Goal: Transaction & Acquisition: Purchase product/service

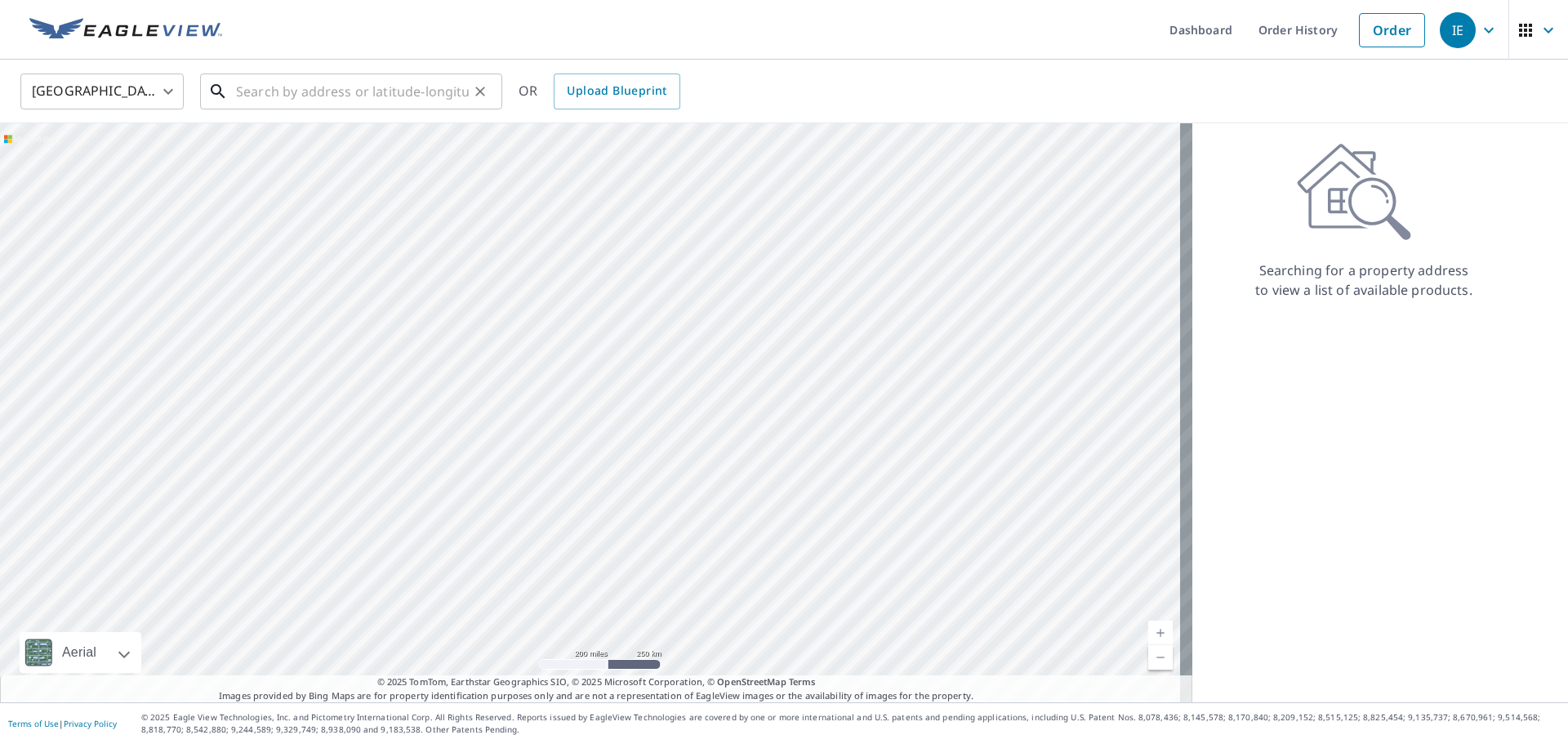
click at [326, 94] on input "text" at bounding box center [352, 92] width 233 height 45
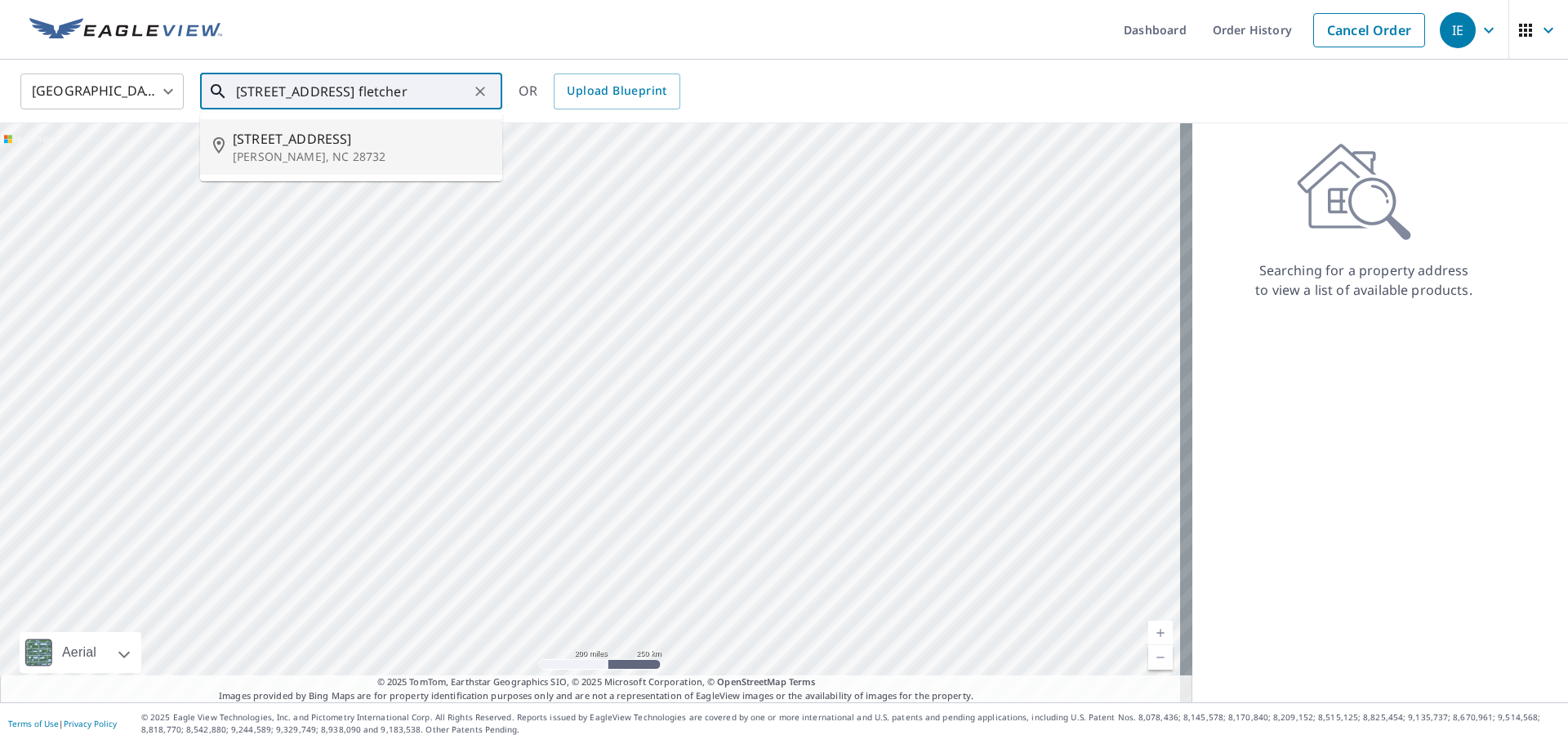
click at [318, 136] on span "[STREET_ADDRESS]" at bounding box center [362, 139] width 257 height 20
type input "[STREET_ADDRESS][PERSON_NAME]"
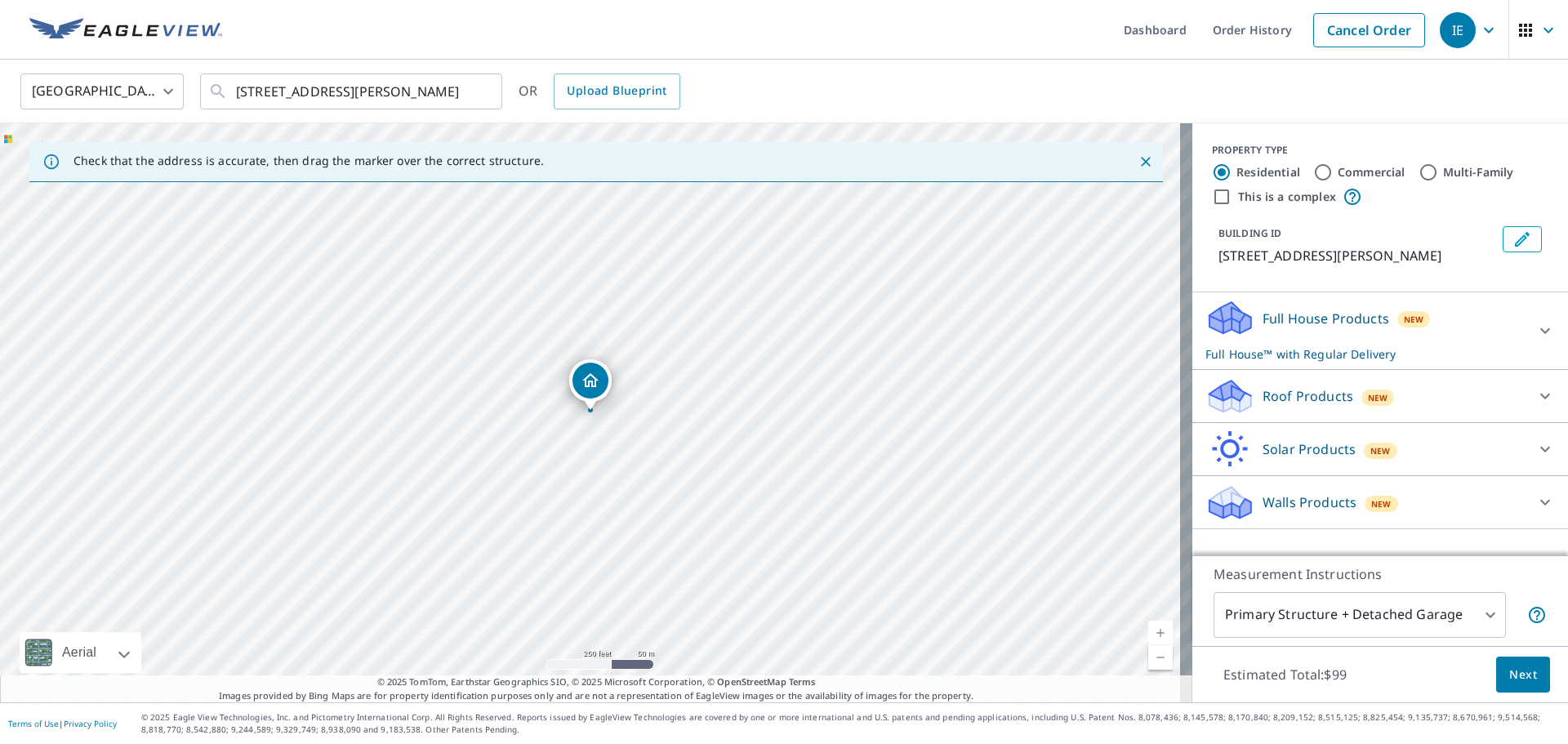
click at [1300, 320] on p "Full House Products" at bounding box center [1325, 318] width 126 height 20
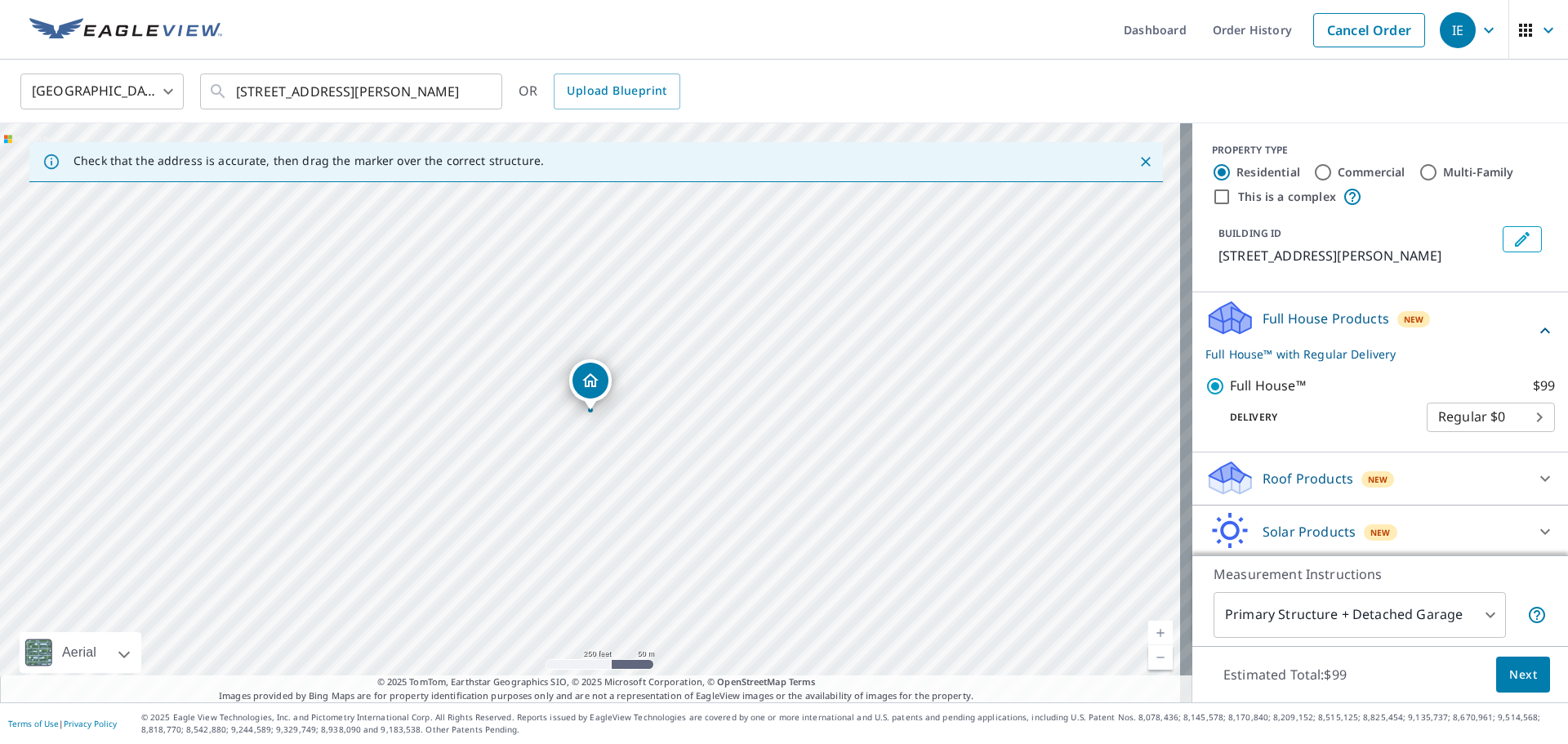
scroll to position [57, 0]
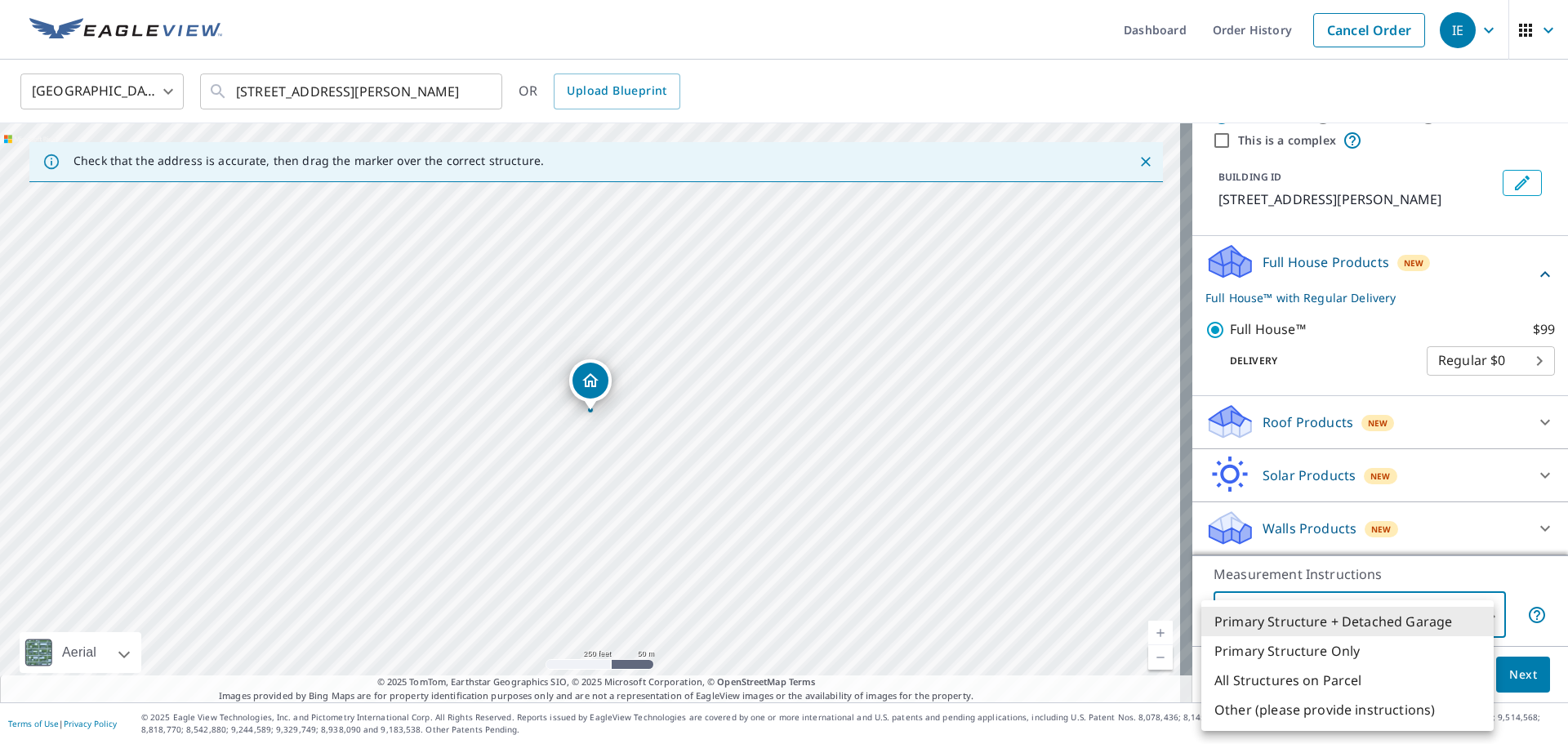
click at [1327, 610] on body "IE IE Dashboard Order History Cancel Order IE [GEOGRAPHIC_DATA] [GEOGRAPHIC_DAT…" at bounding box center [784, 372] width 1568 height 744
click at [1324, 646] on li "Primary Structure Only" at bounding box center [1348, 651] width 293 height 29
type input "2"
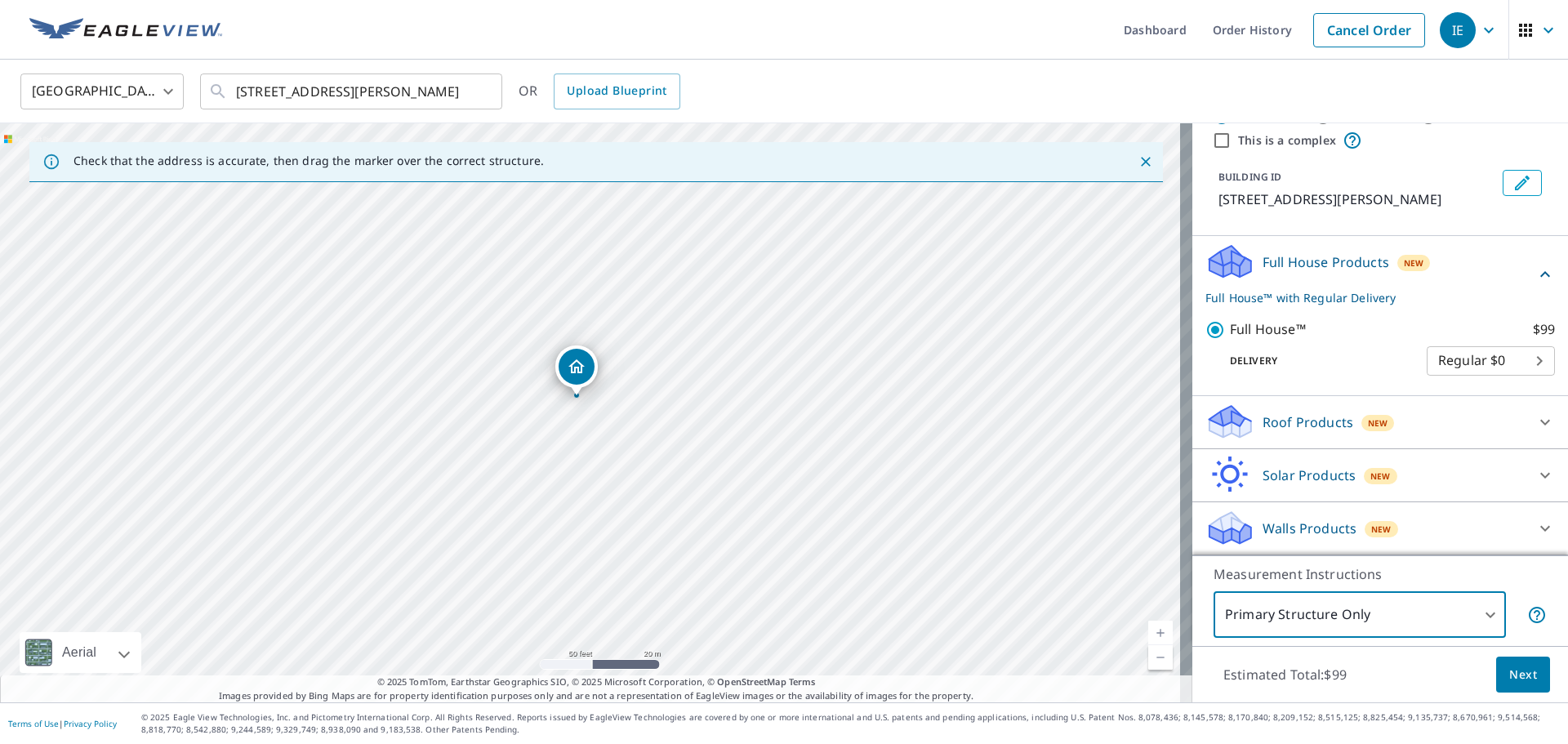
click at [1522, 682] on span "Next" at bounding box center [1523, 675] width 27 height 21
